Goal: Find specific page/section: Find specific page/section

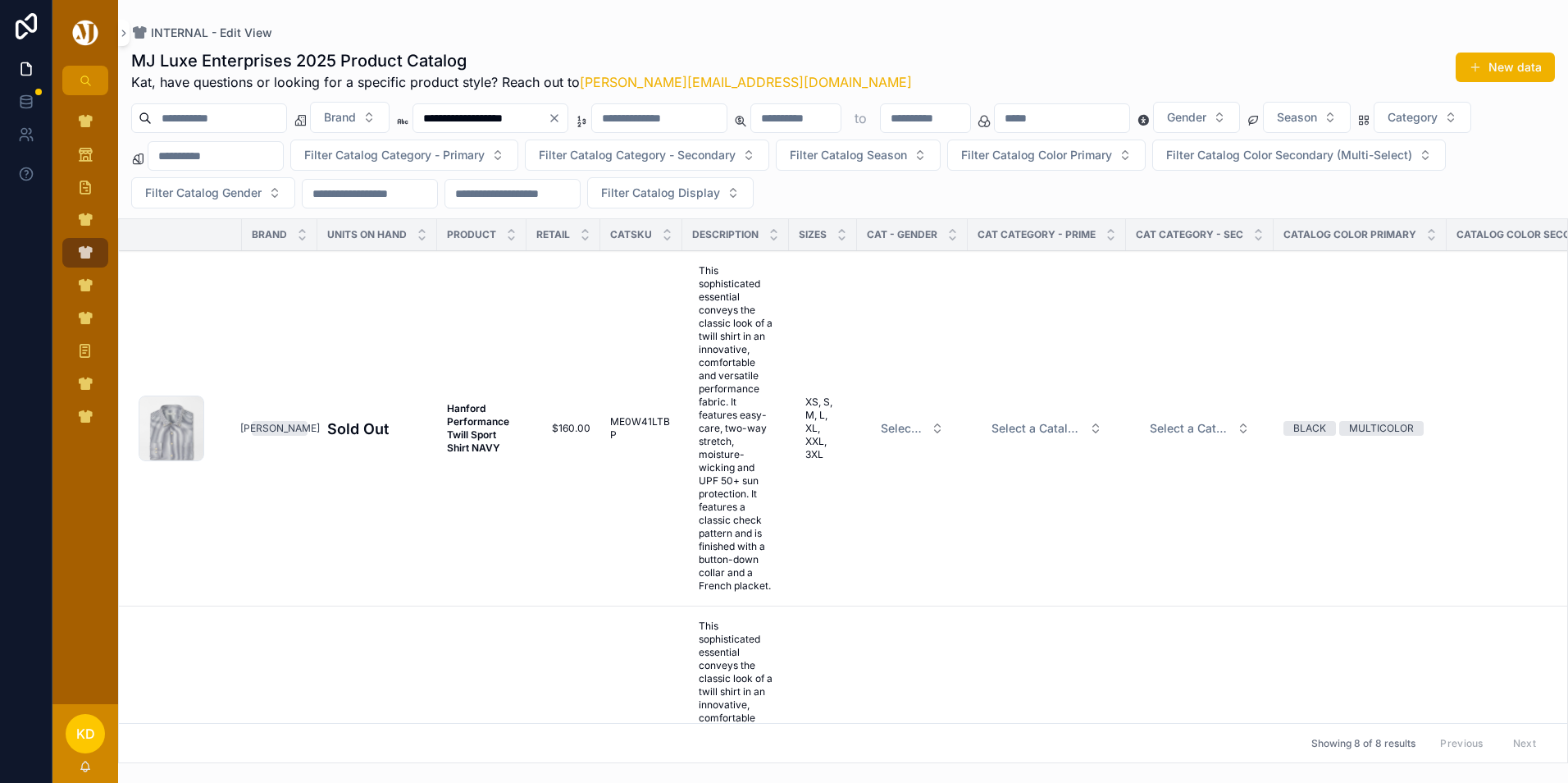
click at [561, 116] on icon "Clear" at bounding box center [554, 118] width 13 height 13
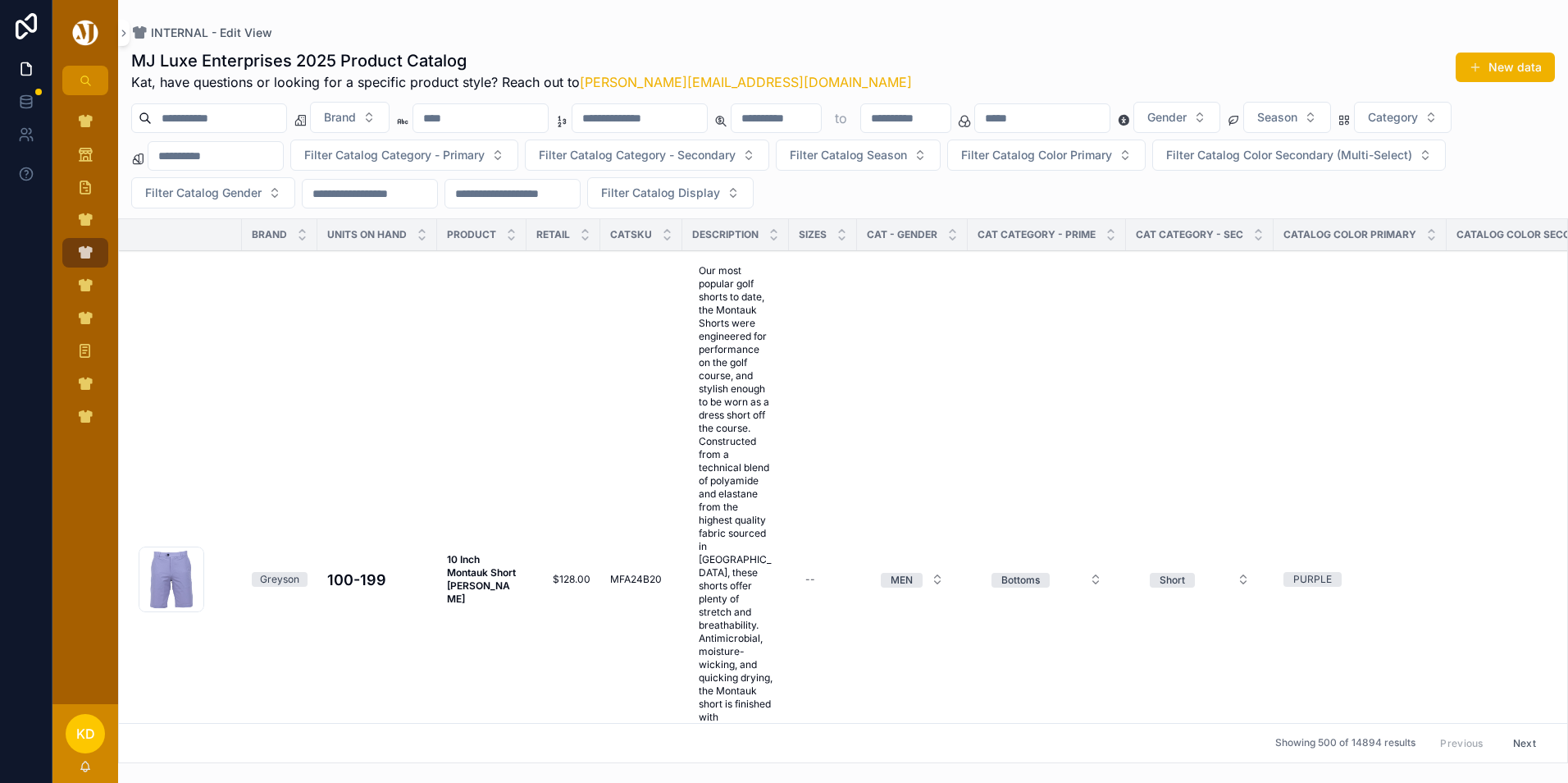
click at [548, 120] on input "scrollable content" at bounding box center [480, 118] width 134 height 23
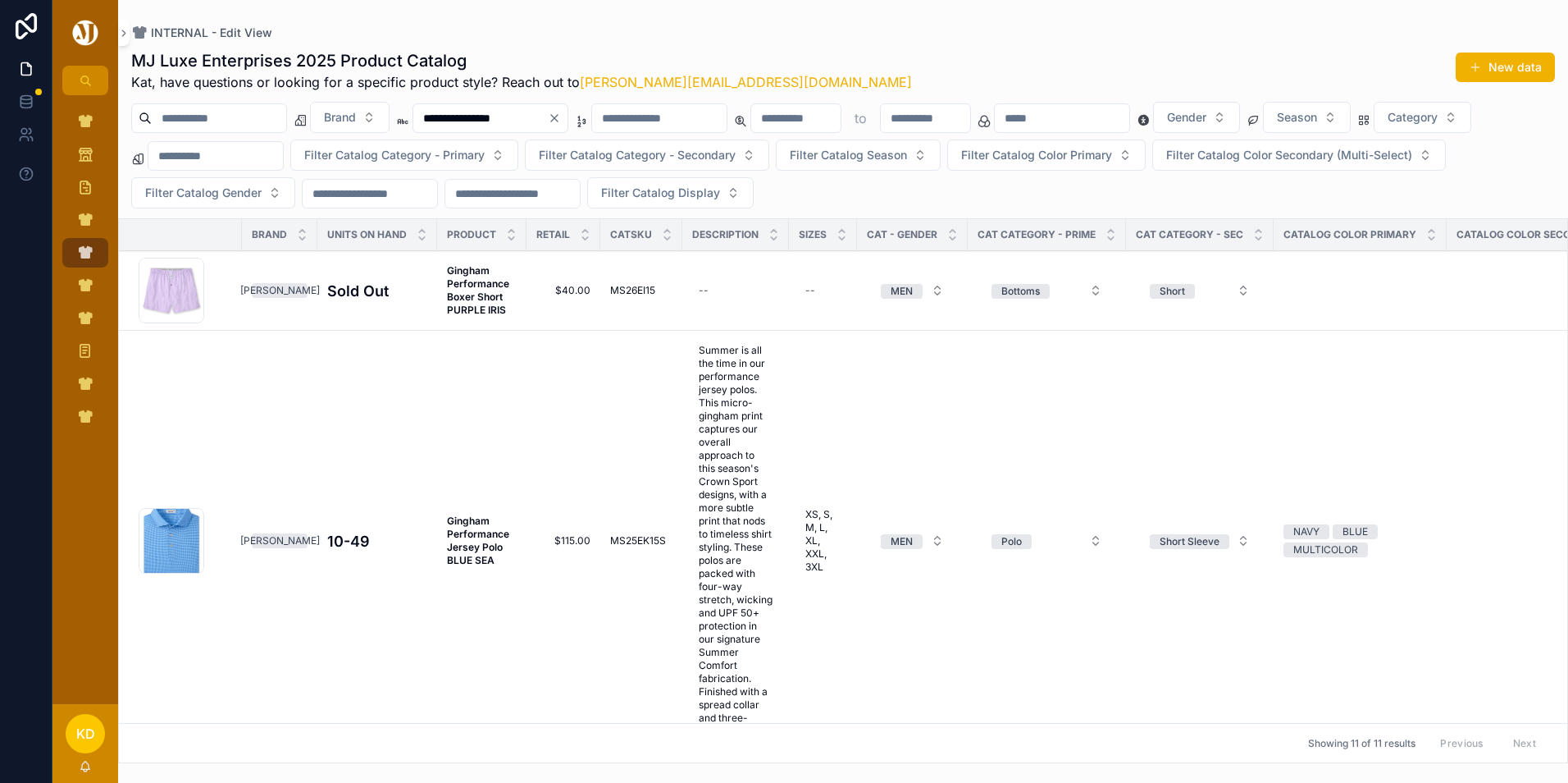
type input "**********"
